Goal: Check status: Check status

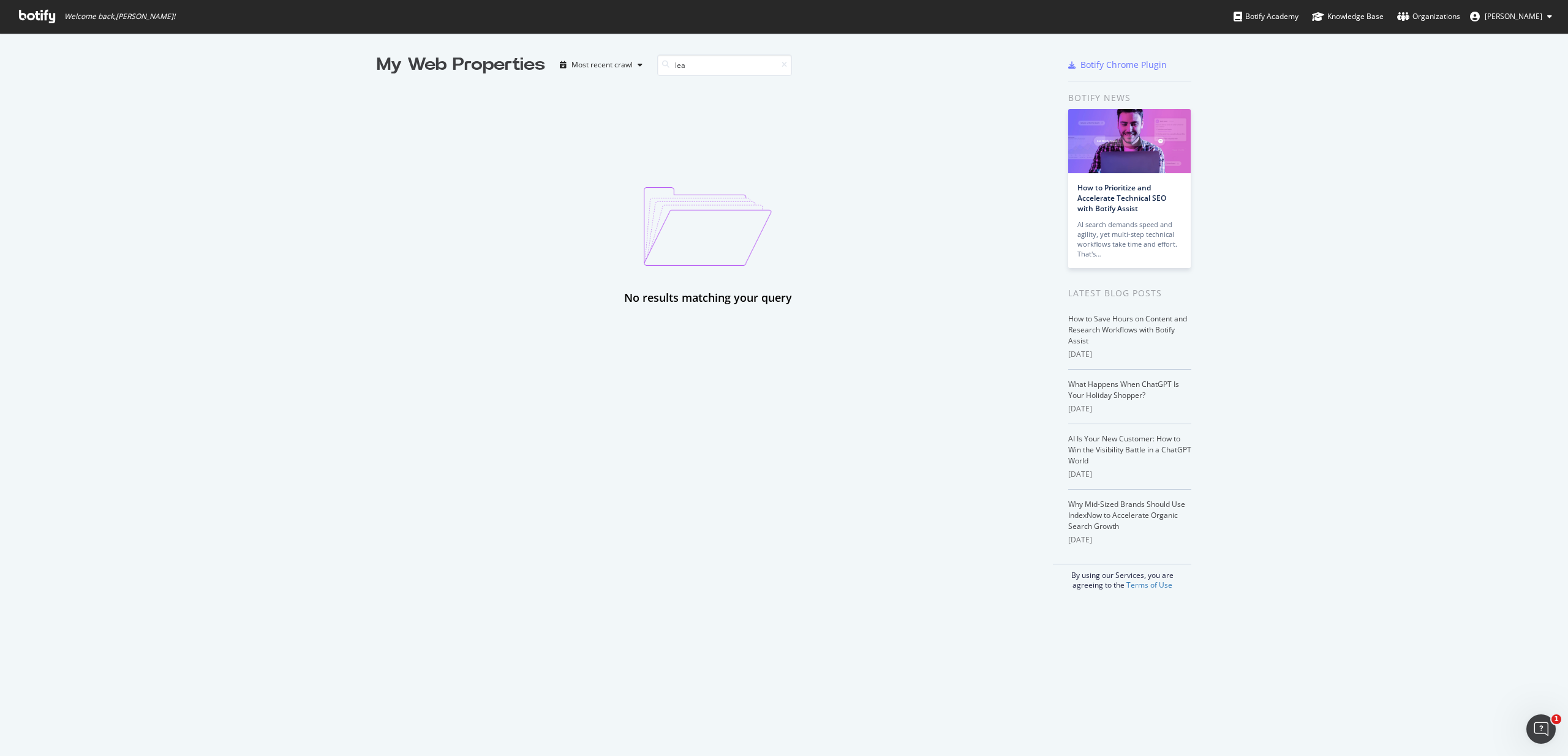
type input "lea"
